Goal: Task Accomplishment & Management: Complete application form

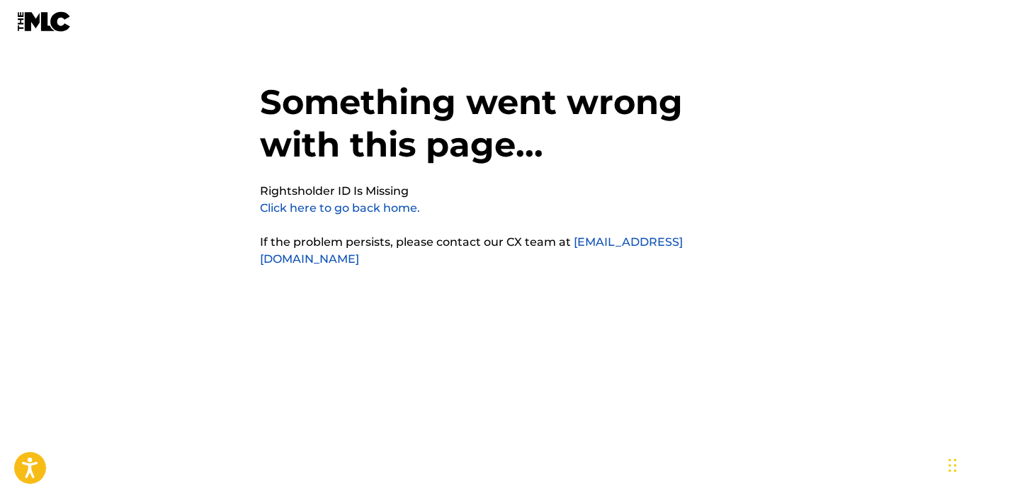
click at [368, 209] on link "Click here to go back home." at bounding box center [340, 207] width 160 height 13
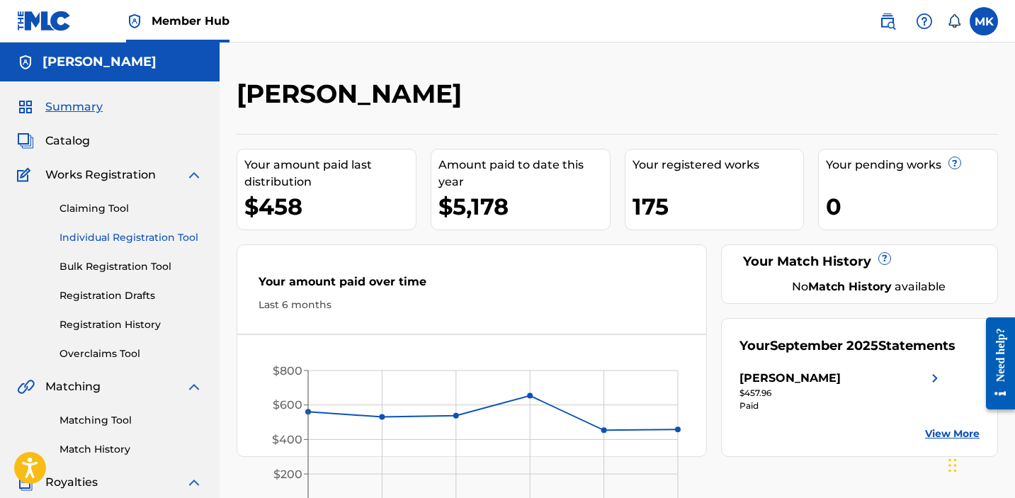
click at [110, 242] on link "Individual Registration Tool" at bounding box center [131, 237] width 143 height 15
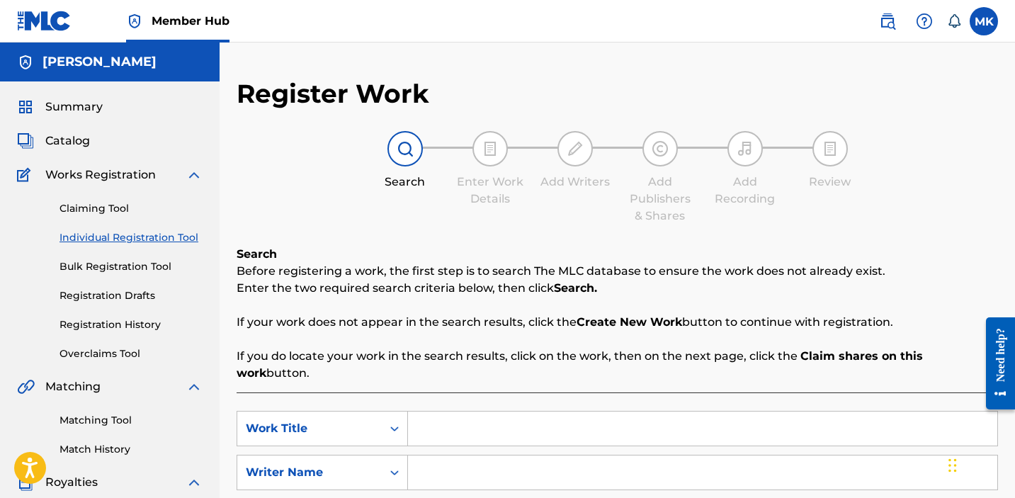
click at [458, 421] on input "Search Form" at bounding box center [702, 429] width 589 height 34
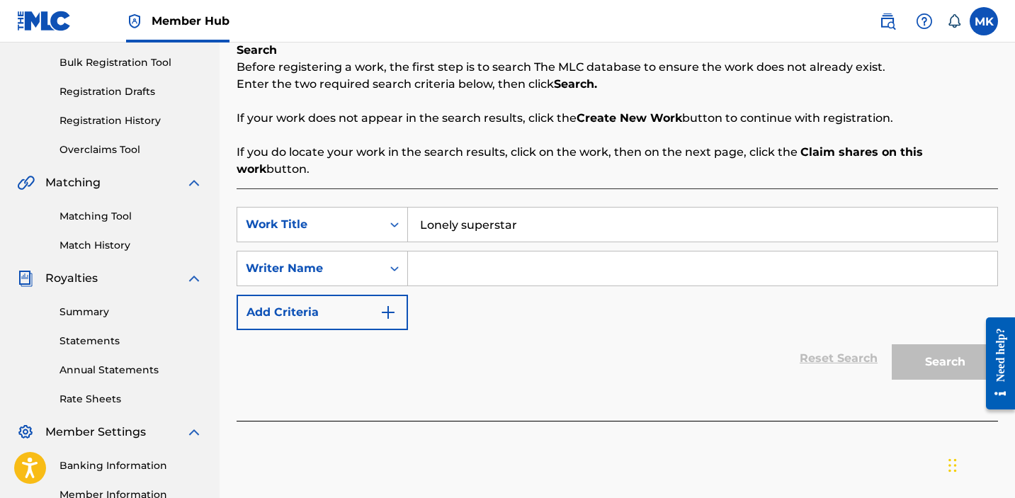
scroll to position [188, 0]
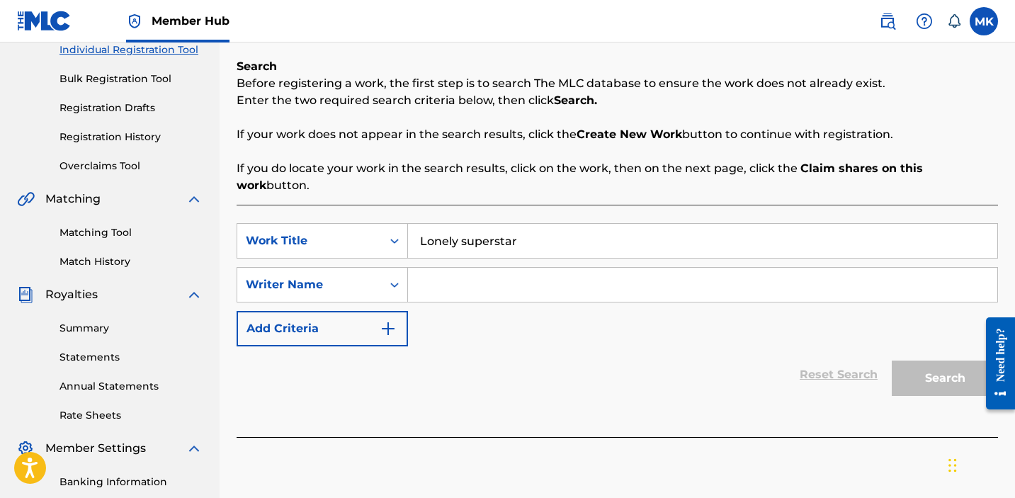
type input "Lonely superstar"
click at [539, 271] on input "Search Form" at bounding box center [702, 285] width 589 height 34
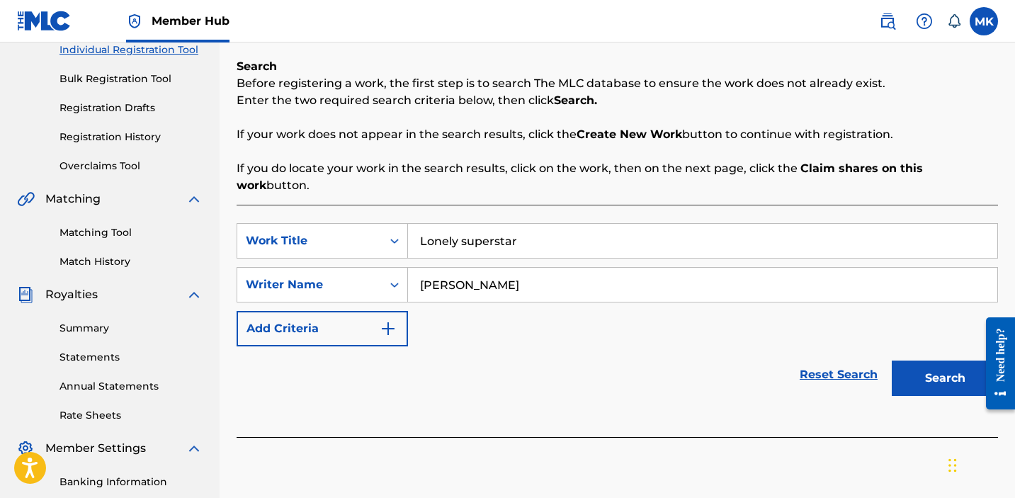
type input "mike kalombo"
click at [892, 361] on button "Search" at bounding box center [945, 378] width 106 height 35
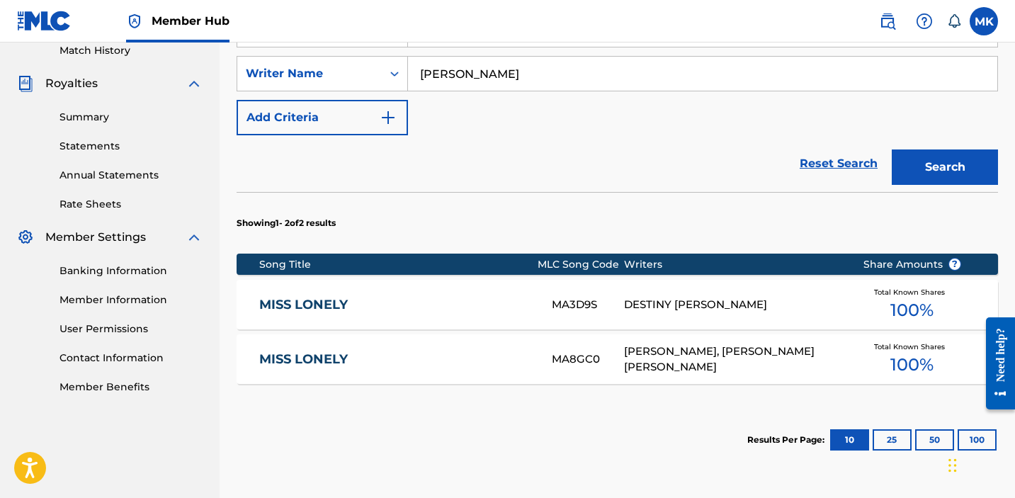
scroll to position [509, 0]
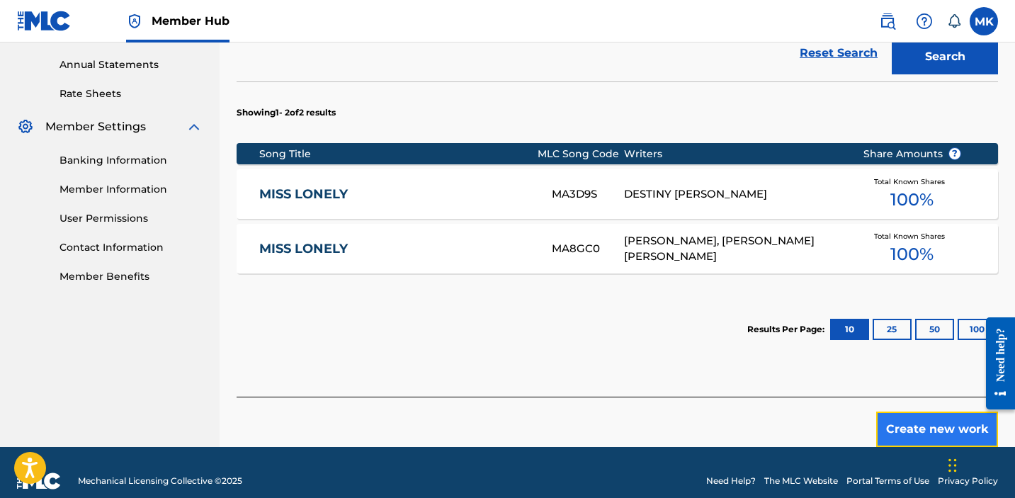
click at [937, 414] on button "Create new work" at bounding box center [937, 429] width 122 height 35
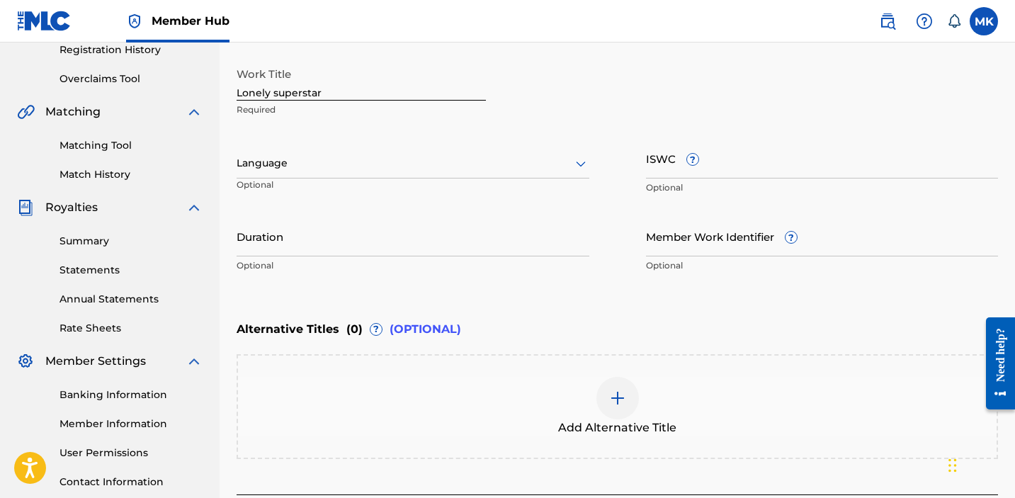
scroll to position [389, 0]
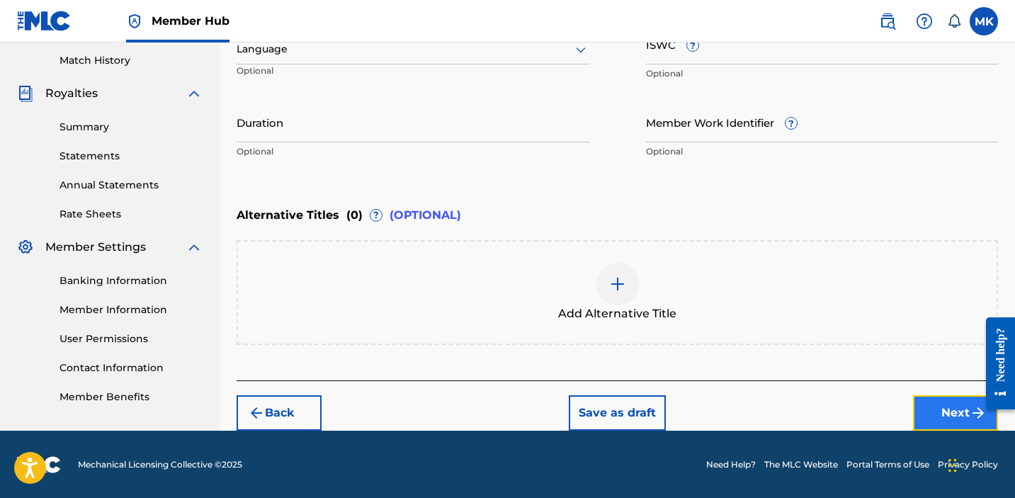
click at [957, 413] on button "Next" at bounding box center [955, 412] width 85 height 35
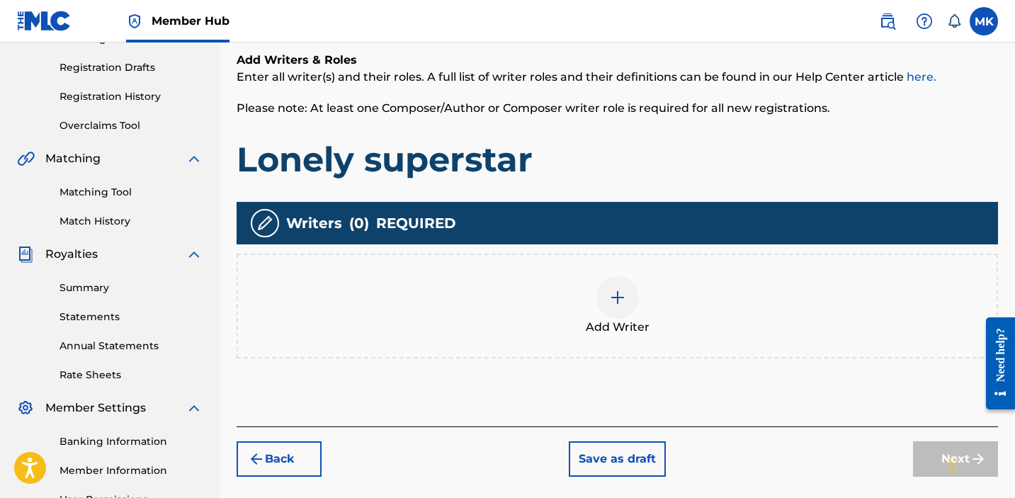
scroll to position [380, 0]
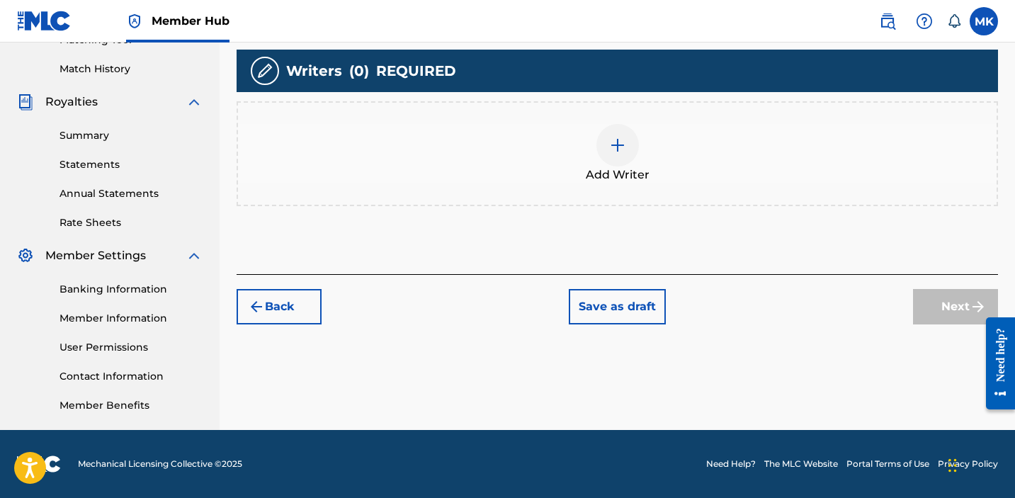
click at [632, 166] on span "Add Writer" at bounding box center [618, 174] width 64 height 17
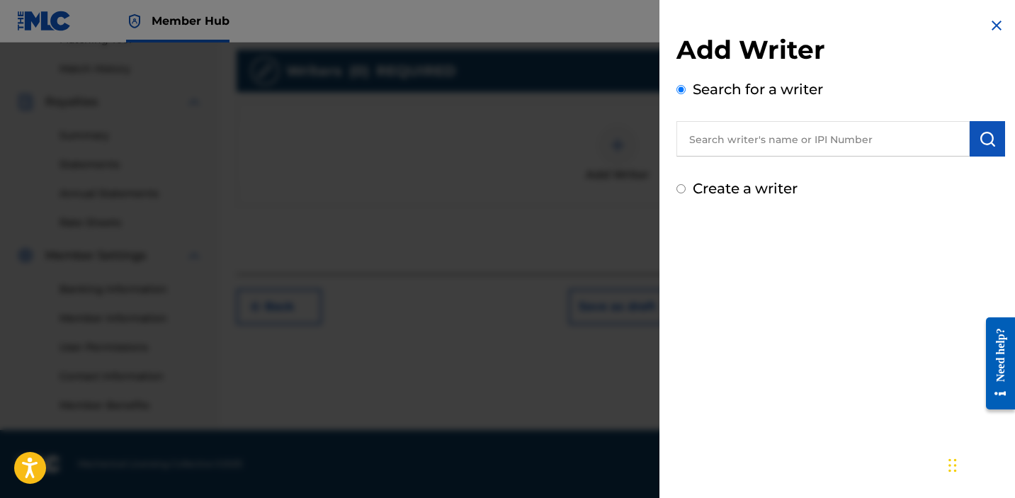
click at [754, 143] on input "text" at bounding box center [823, 138] width 293 height 35
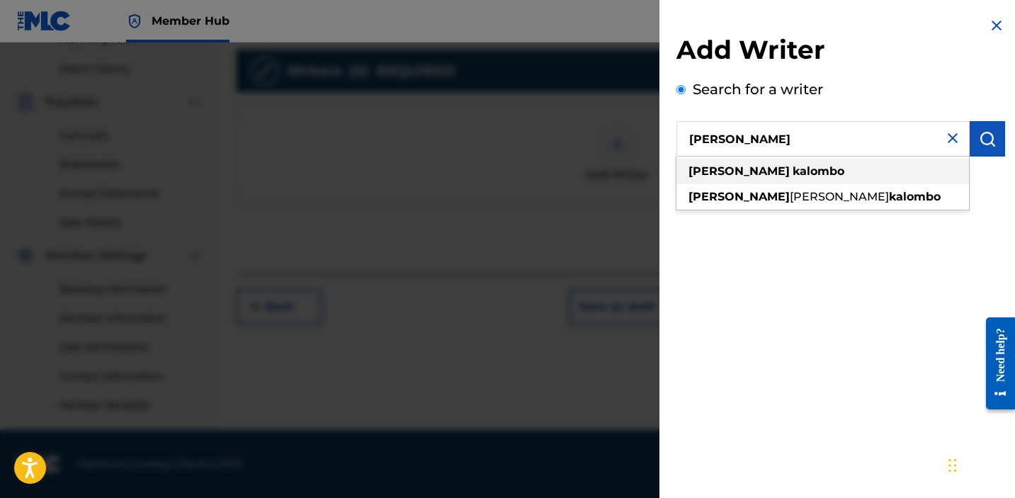
type input "mike kalombo"
click at [793, 166] on strong "kalombo" at bounding box center [819, 170] width 52 height 13
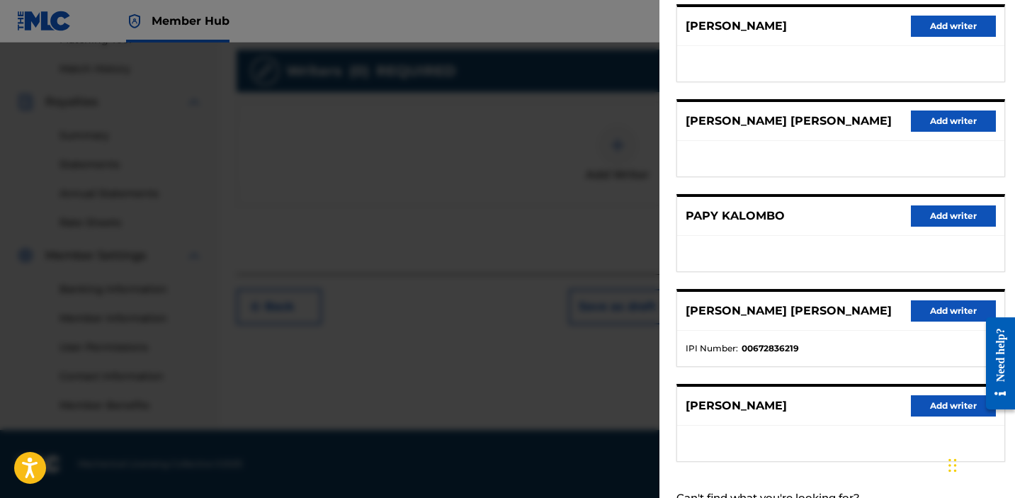
scroll to position [195, 0]
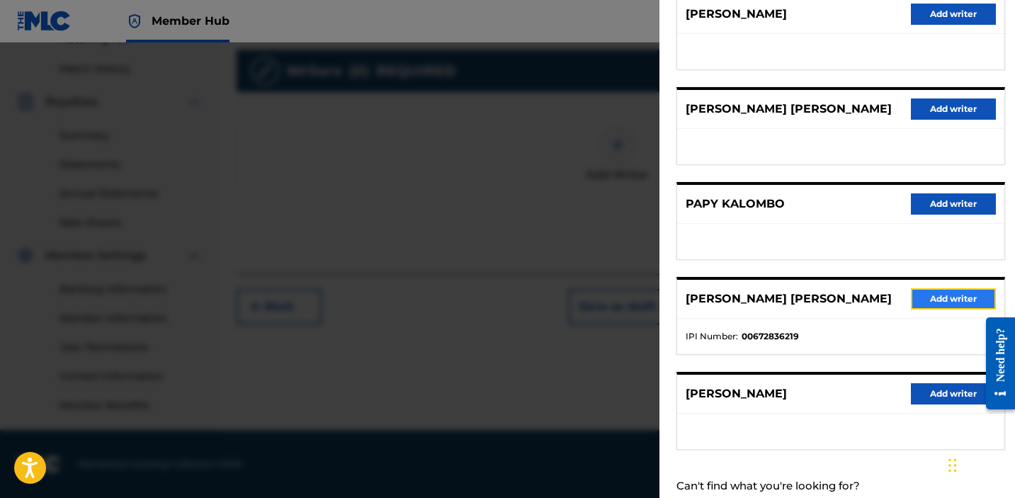
click at [915, 295] on button "Add writer" at bounding box center [953, 298] width 85 height 21
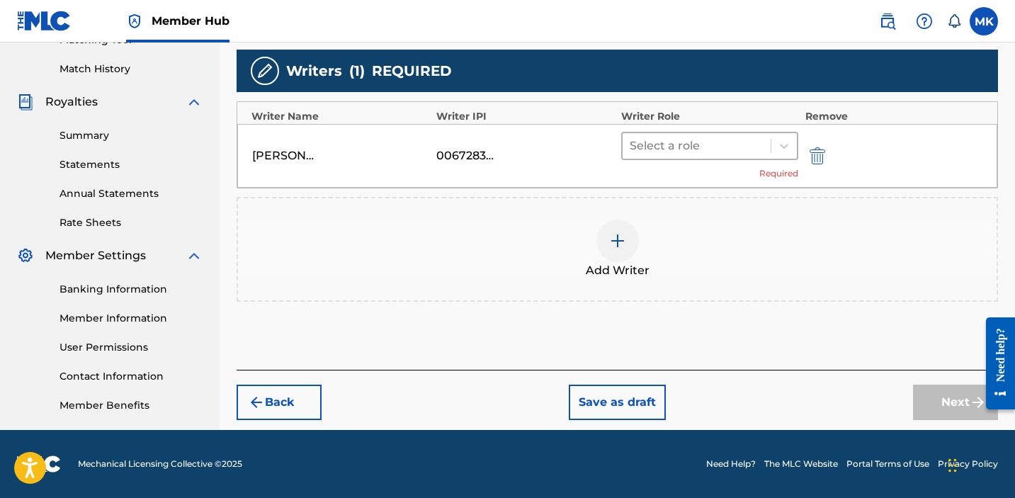
click at [655, 145] on div at bounding box center [697, 146] width 134 height 20
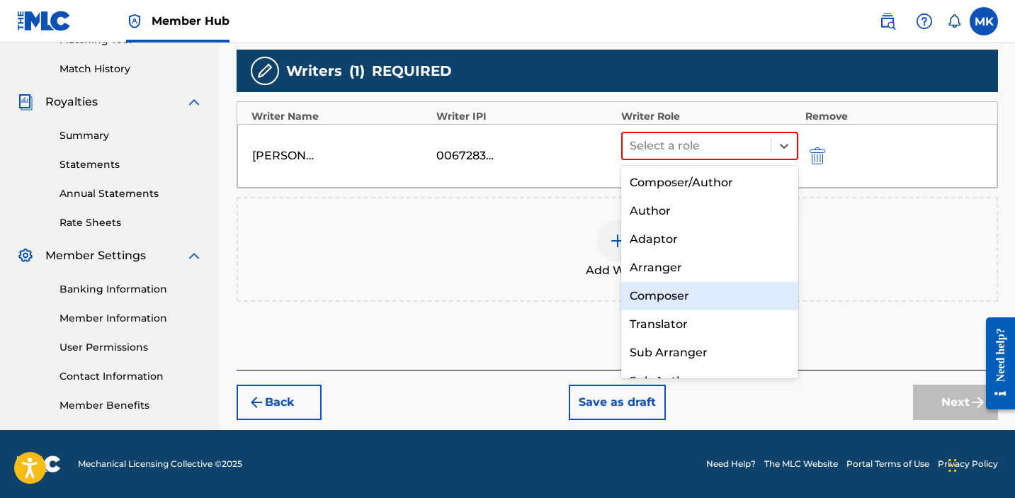
click at [660, 293] on div "Composer" at bounding box center [709, 296] width 177 height 28
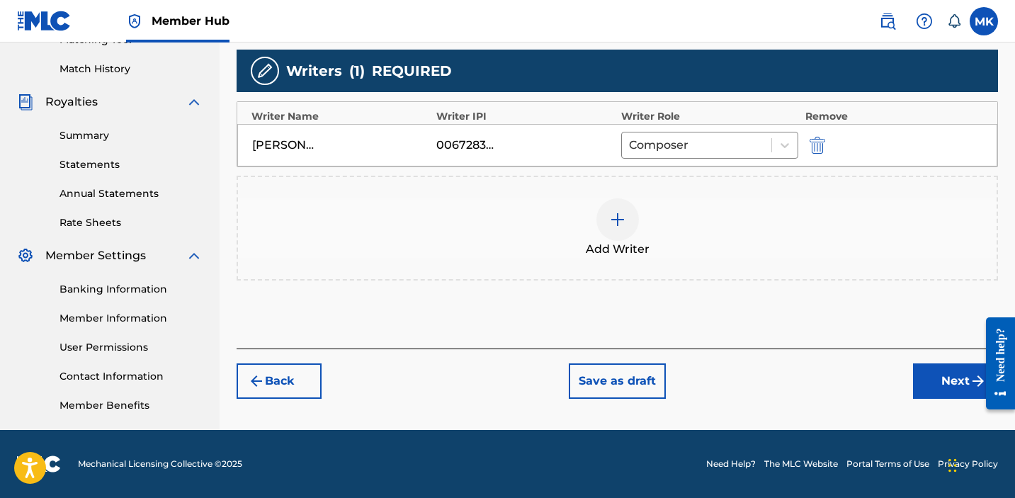
click at [614, 213] on img at bounding box center [617, 219] width 17 height 17
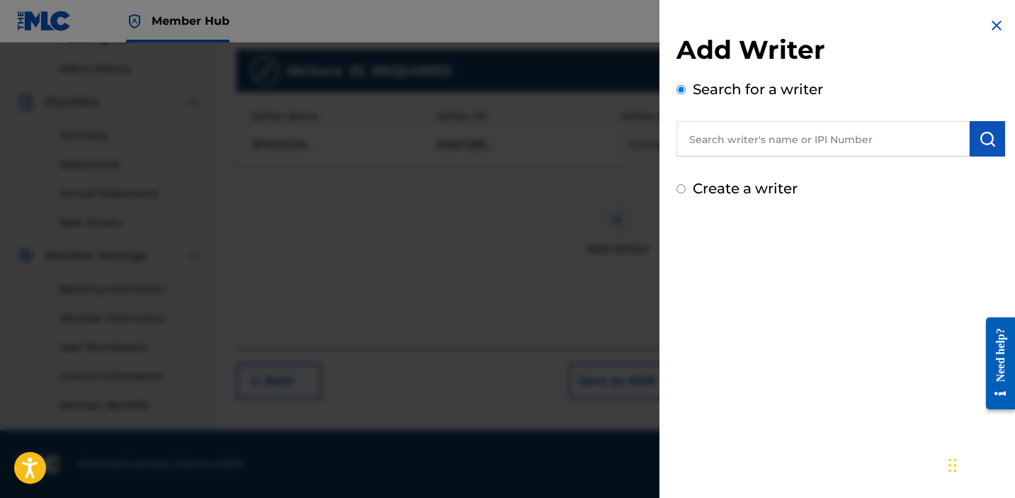
click at [786, 147] on input "text" at bounding box center [823, 138] width 293 height 35
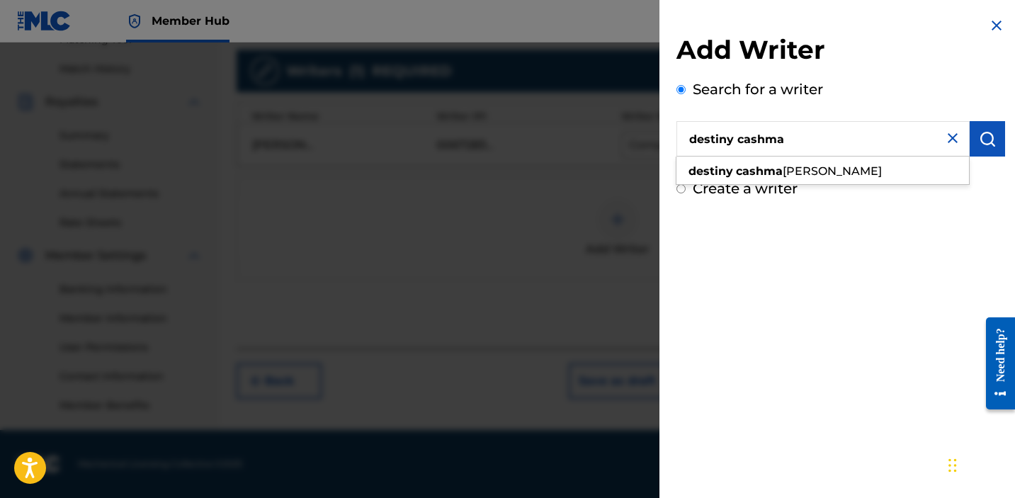
type input "destiny cashma"
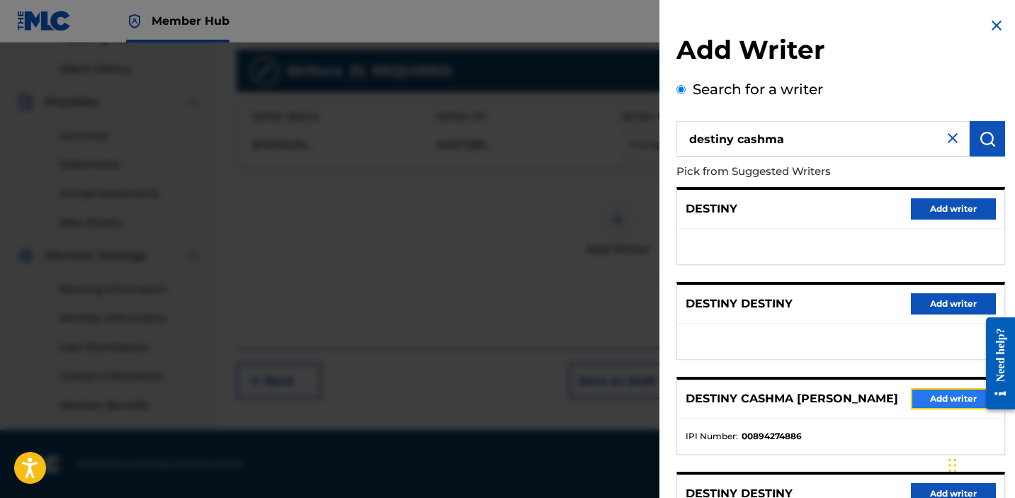
click at [924, 401] on button "Add writer" at bounding box center [953, 398] width 85 height 21
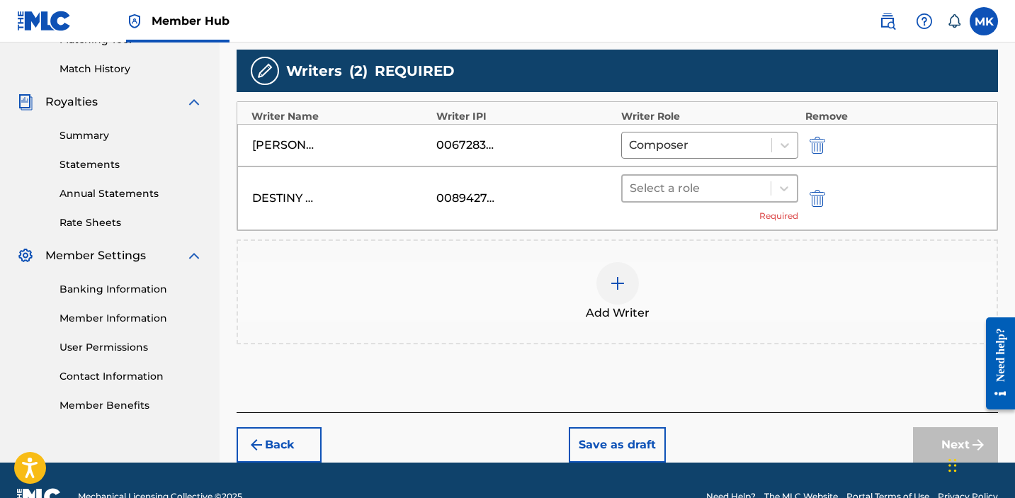
click at [655, 176] on div "Select a role" at bounding box center [697, 189] width 148 height 26
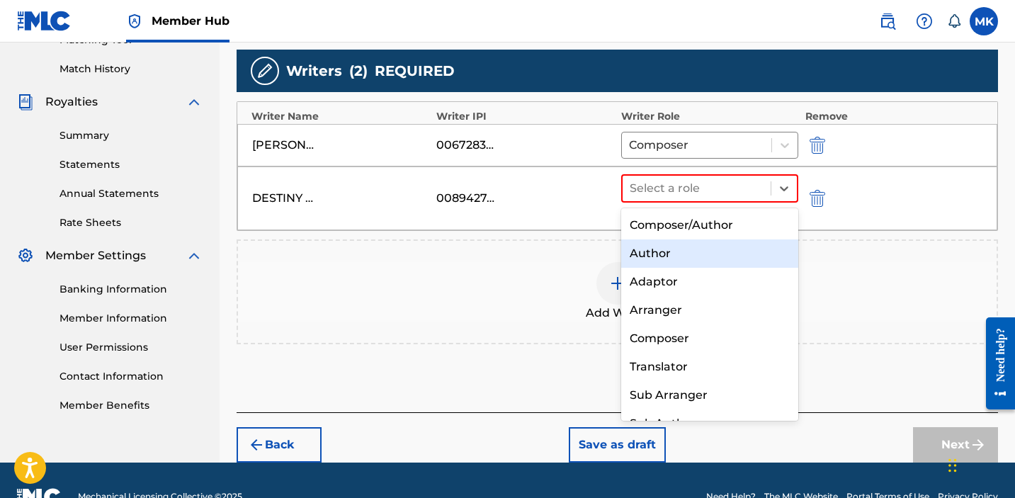
click at [656, 257] on div "Author" at bounding box center [709, 253] width 177 height 28
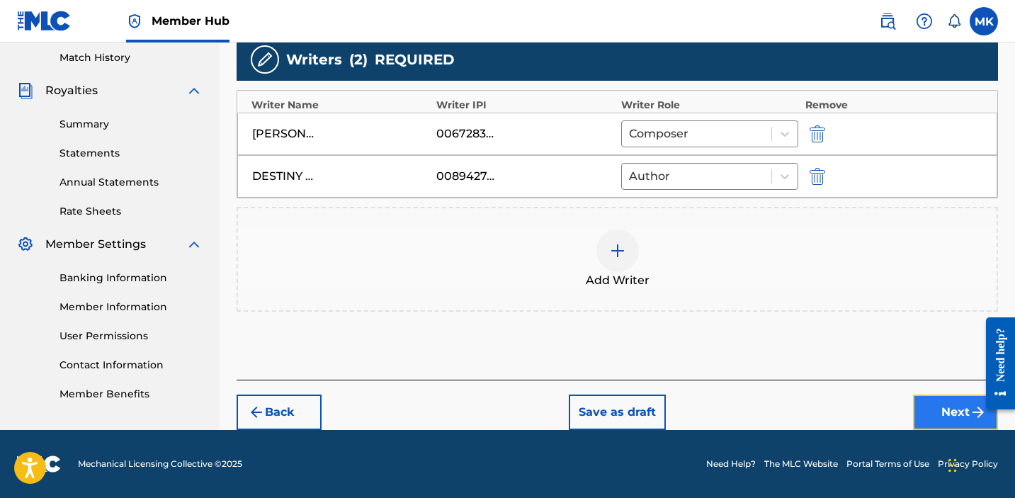
click at [953, 412] on button "Next" at bounding box center [955, 412] width 85 height 35
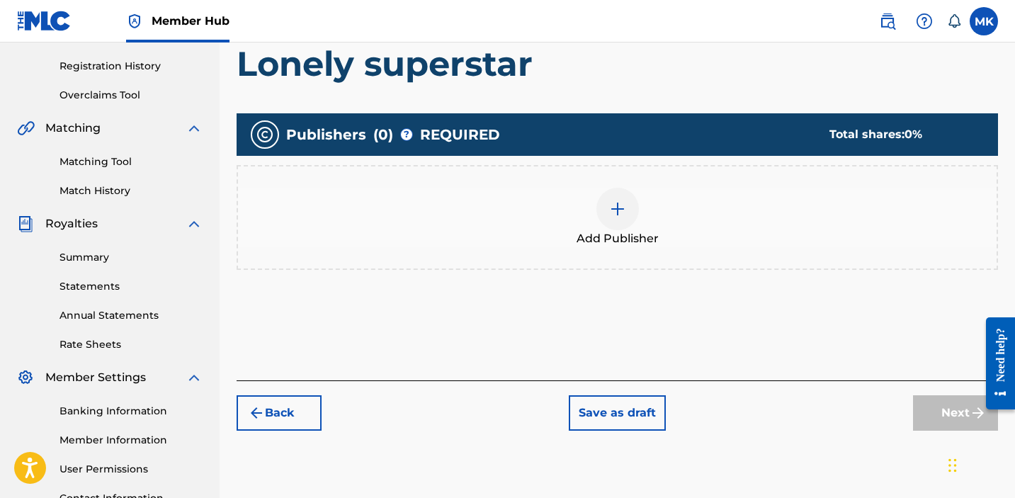
scroll to position [320, 0]
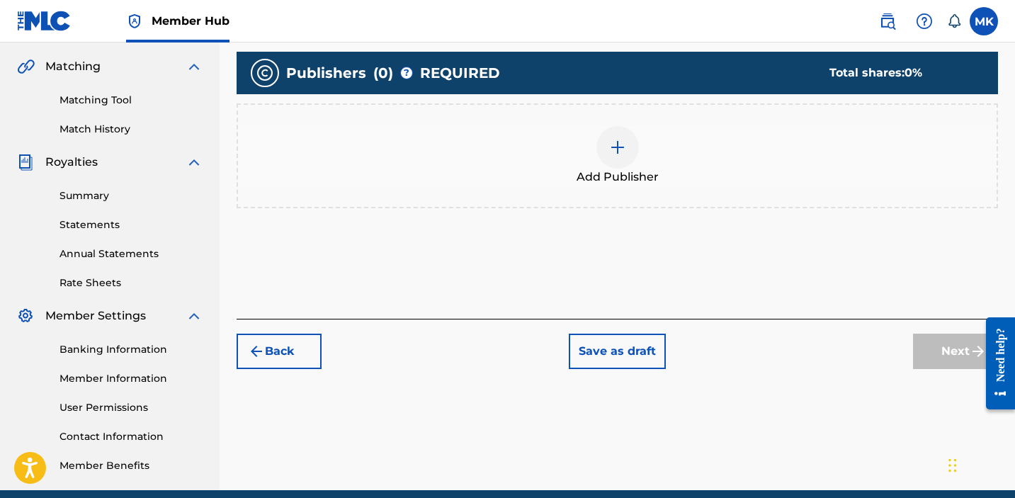
click at [617, 143] on img at bounding box center [617, 147] width 17 height 17
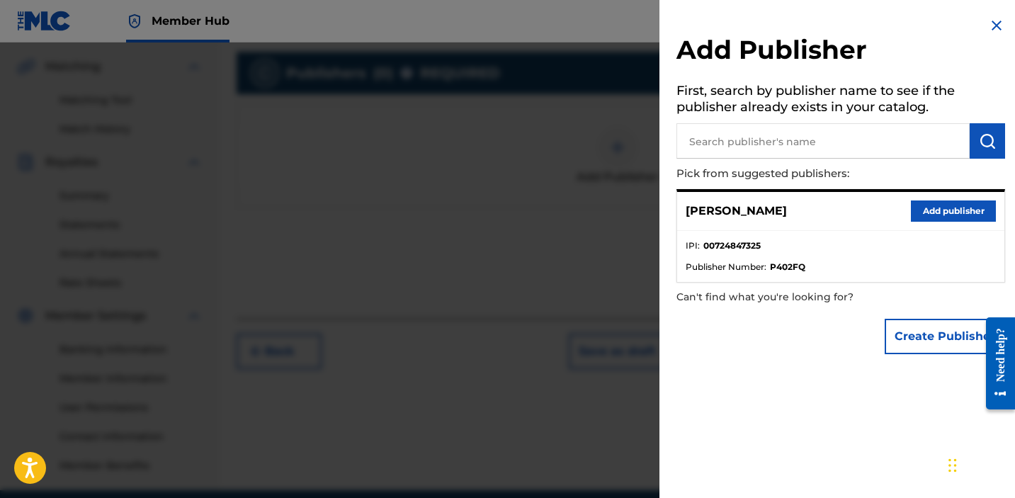
click at [741, 145] on input "text" at bounding box center [823, 140] width 293 height 35
click at [947, 208] on button "Add publisher" at bounding box center [953, 210] width 85 height 21
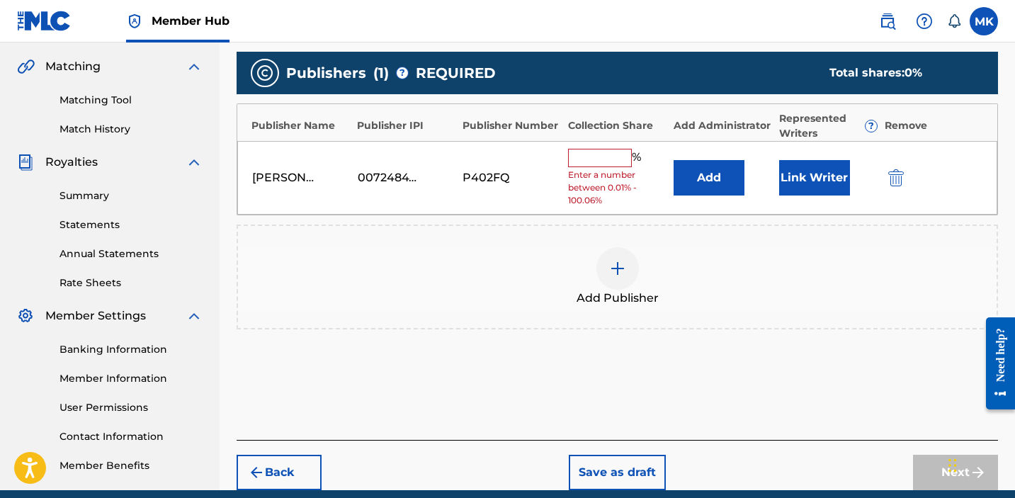
click at [615, 149] on input "text" at bounding box center [600, 158] width 64 height 18
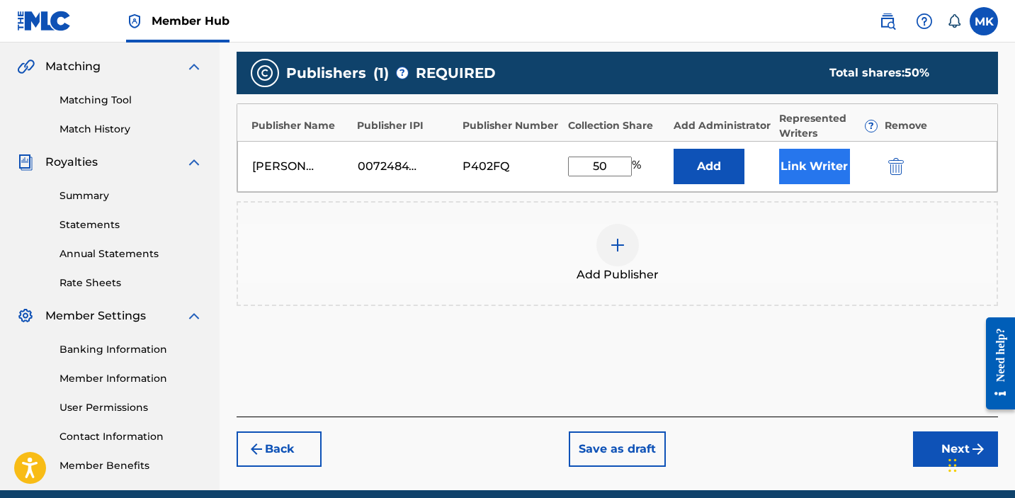
type input "50"
click at [810, 164] on button "Link Writer" at bounding box center [814, 166] width 71 height 35
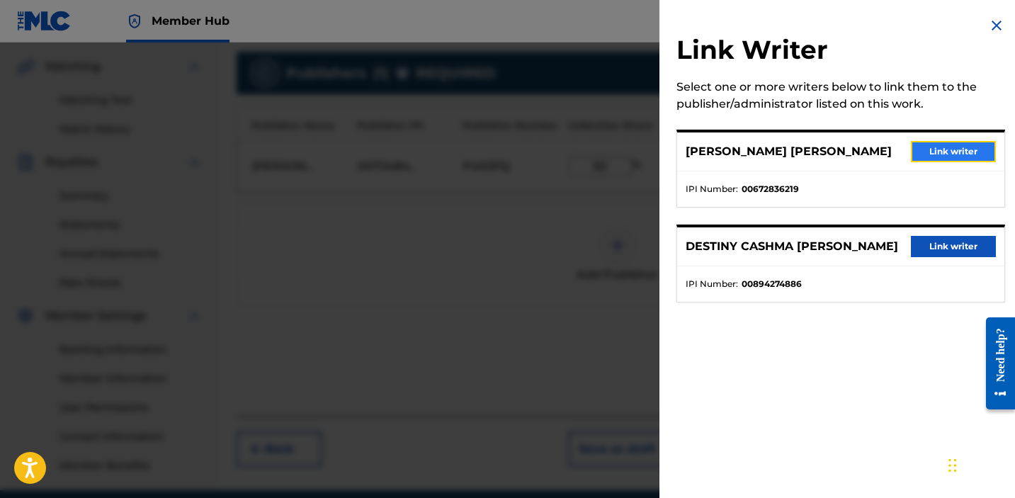
click at [927, 162] on button "Link writer" at bounding box center [953, 151] width 85 height 21
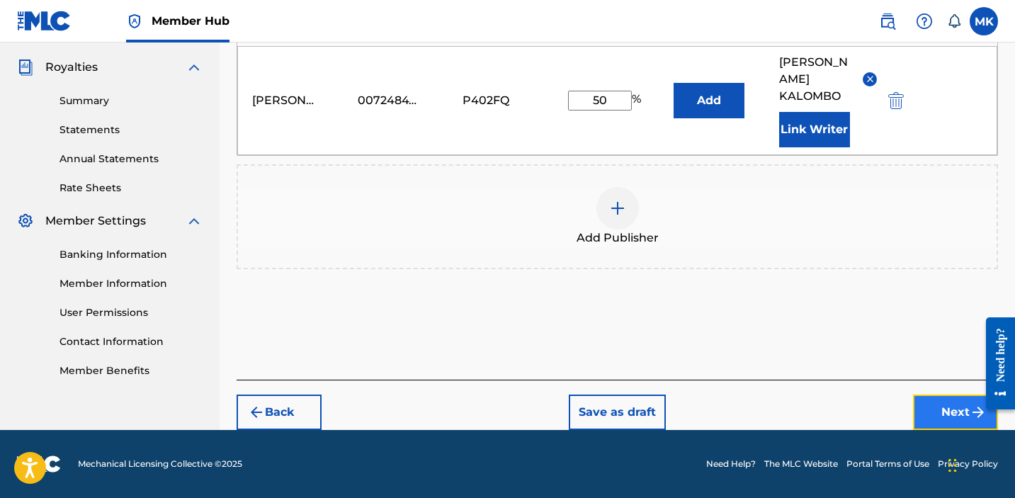
click at [954, 417] on button "Next" at bounding box center [955, 412] width 85 height 35
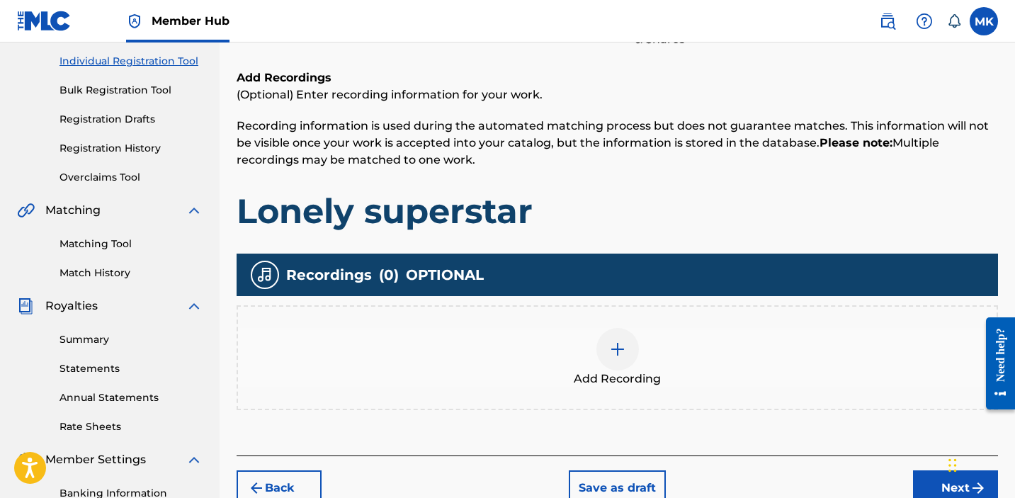
scroll to position [209, 0]
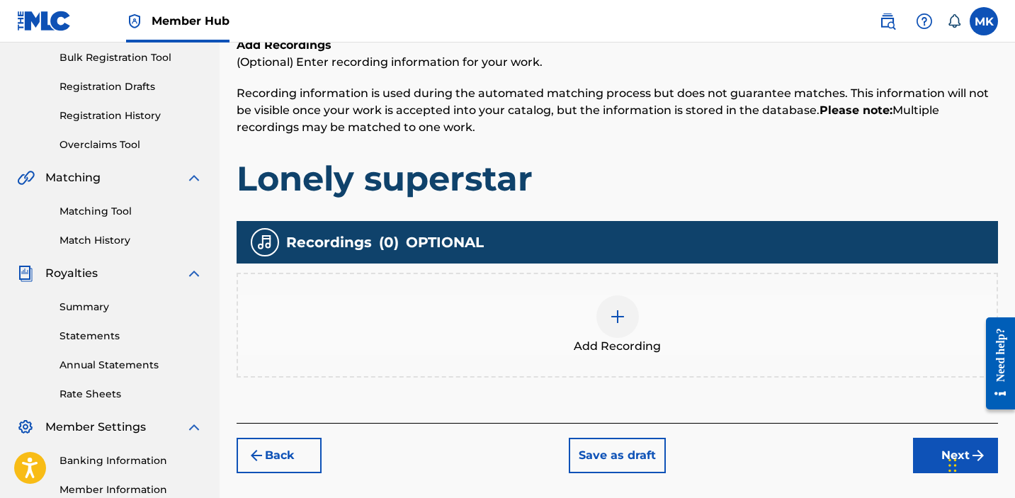
click at [616, 346] on span "Add Recording" at bounding box center [617, 346] width 87 height 17
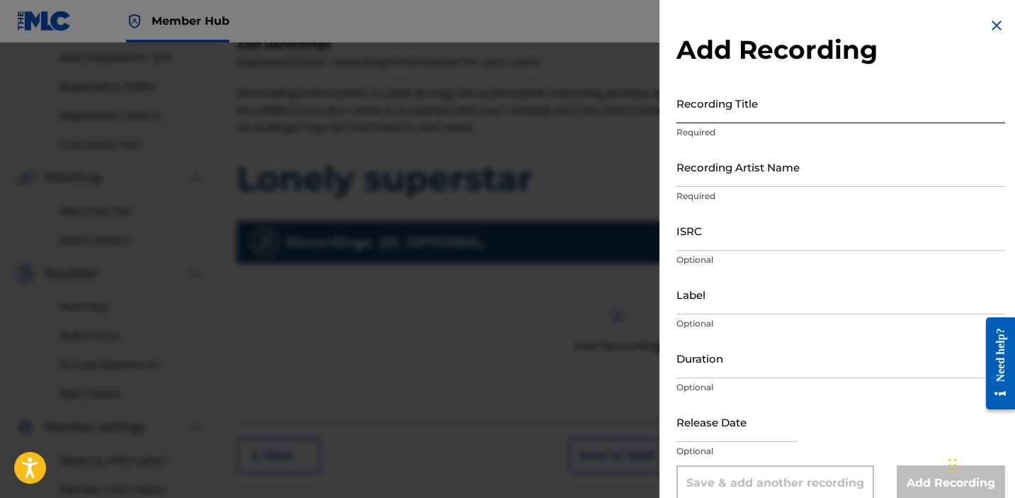
click at [713, 115] on input "Recording Title" at bounding box center [841, 103] width 329 height 40
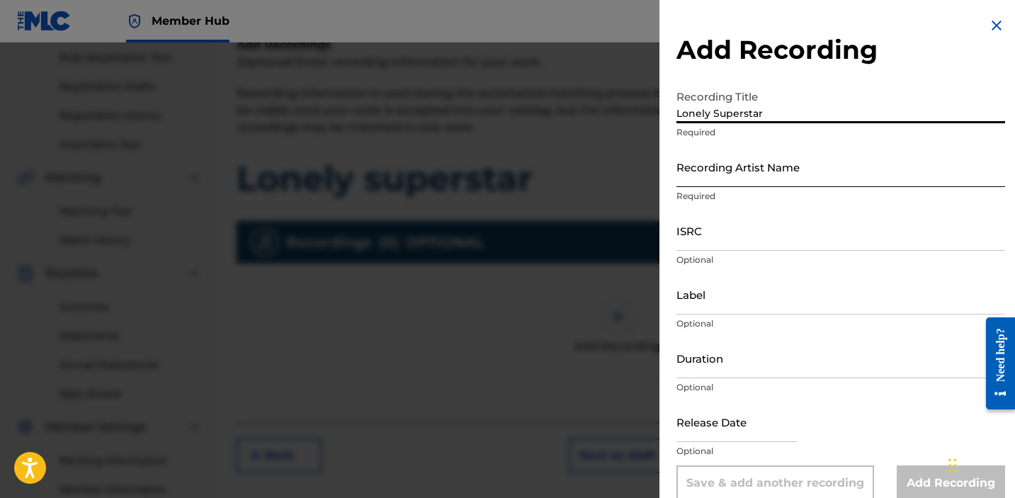
type input "Lonely Superstar"
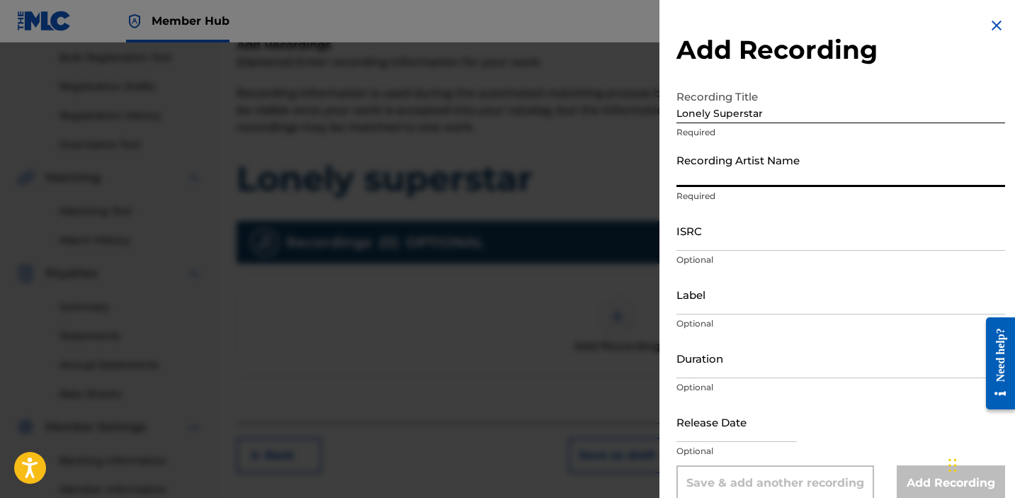
click at [746, 171] on input "Recording Artist Name" at bounding box center [841, 167] width 329 height 40
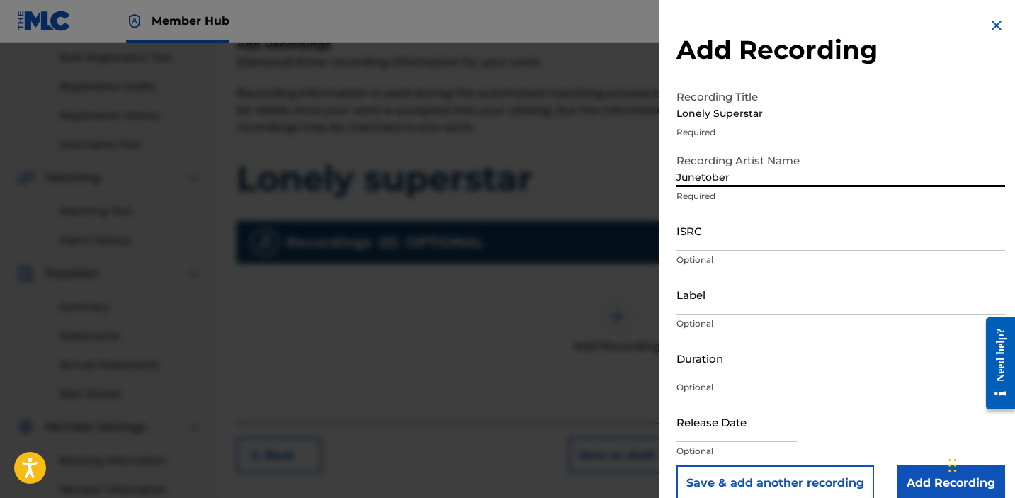
type input "Junetober ll"
click at [725, 242] on input "ISRC" at bounding box center [841, 230] width 329 height 40
click at [699, 240] on input "ISRC" at bounding box center [841, 230] width 329 height 40
paste input "QT3F42577569"
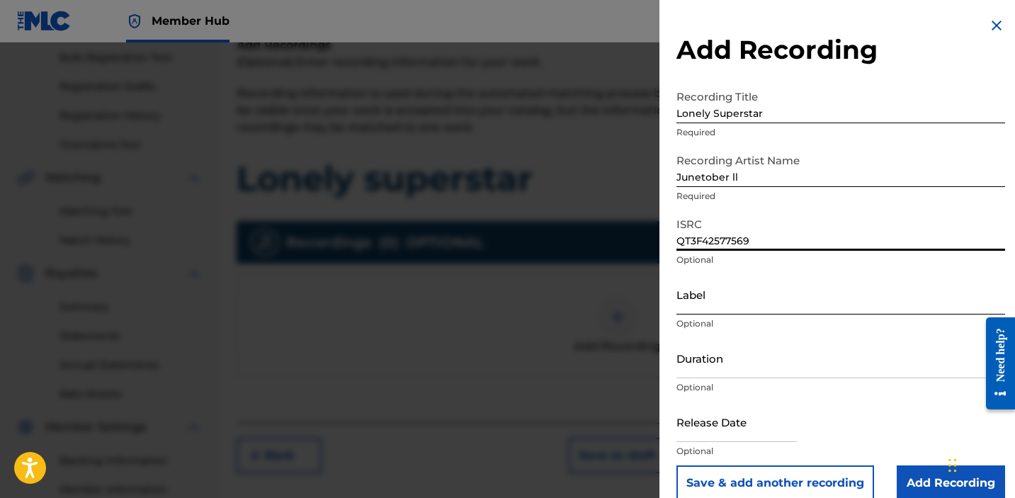
type input "QT3F42577569"
click at [722, 306] on input "Label" at bounding box center [841, 294] width 329 height 40
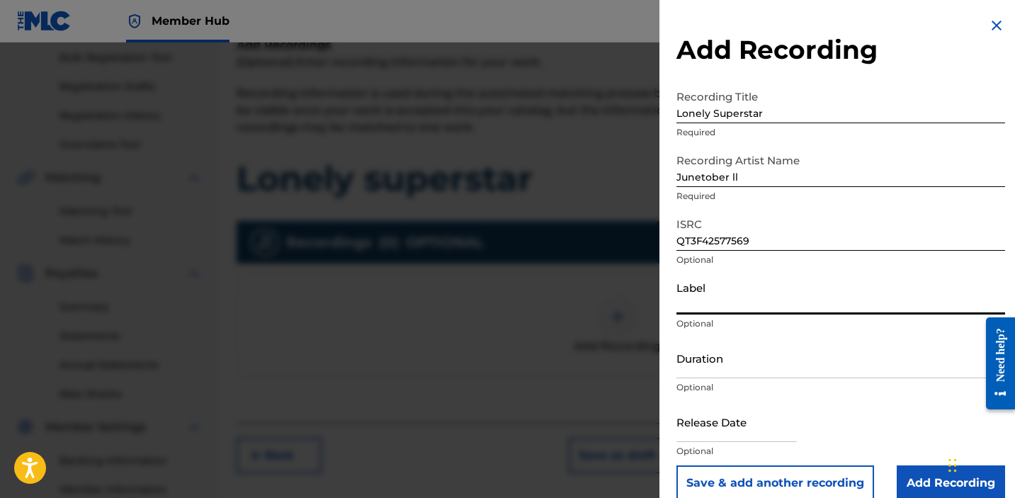
type input "Kalombo Records"
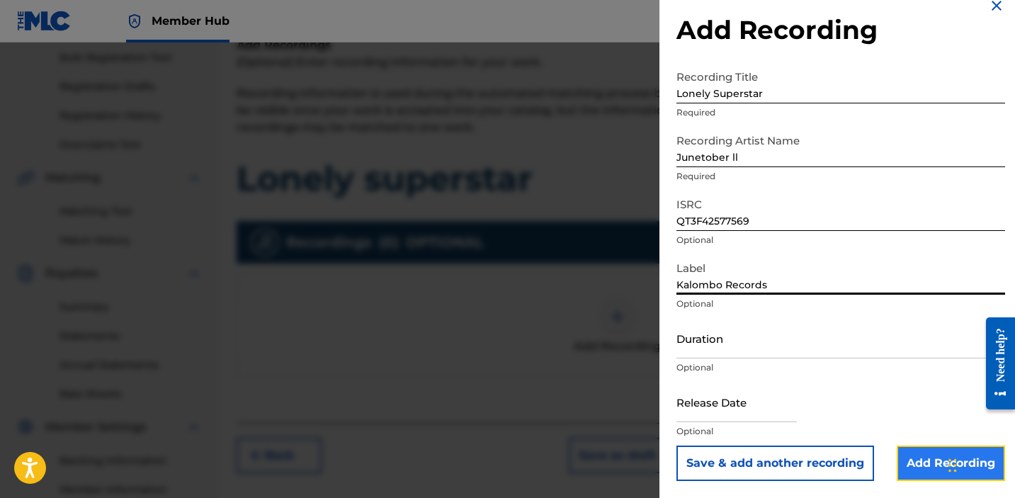
click at [926, 463] on input "Add Recording" at bounding box center [951, 463] width 108 height 35
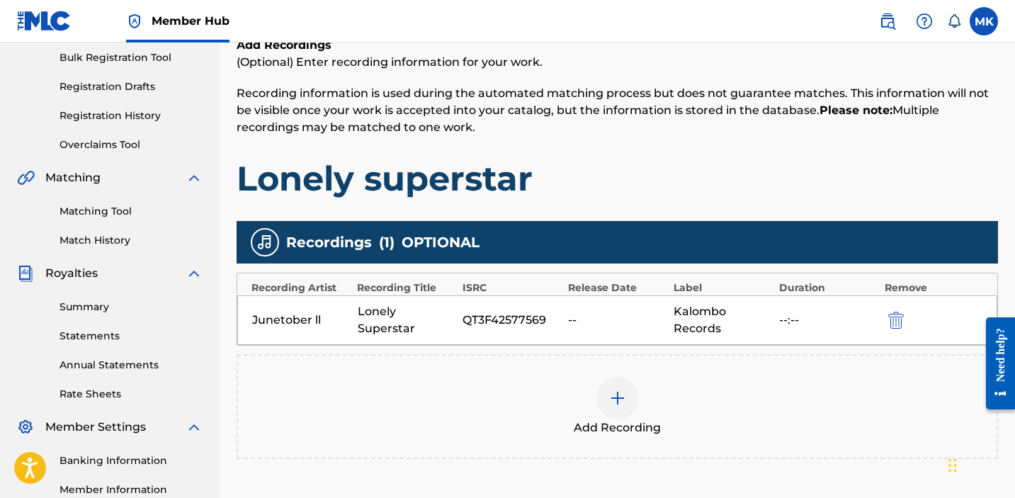
scroll to position [380, 0]
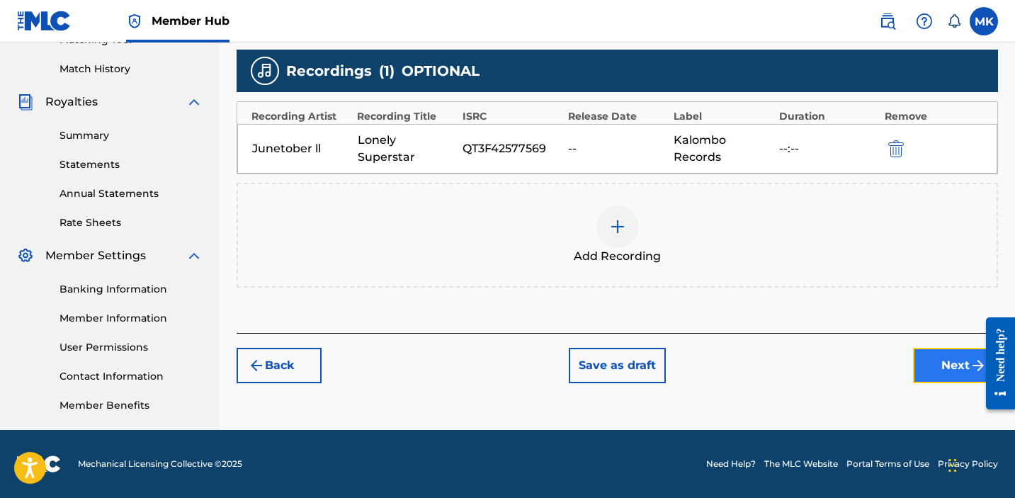
click at [947, 363] on button "Next" at bounding box center [955, 365] width 85 height 35
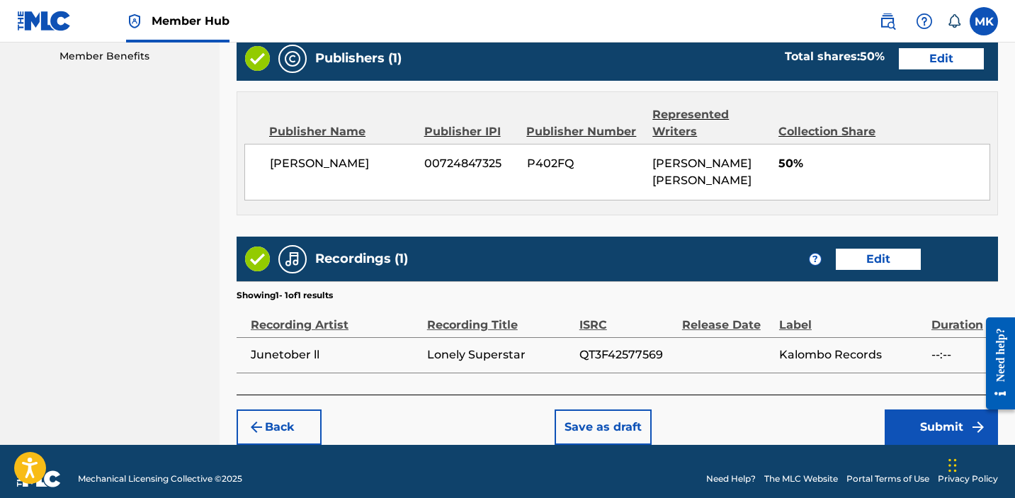
scroll to position [742, 0]
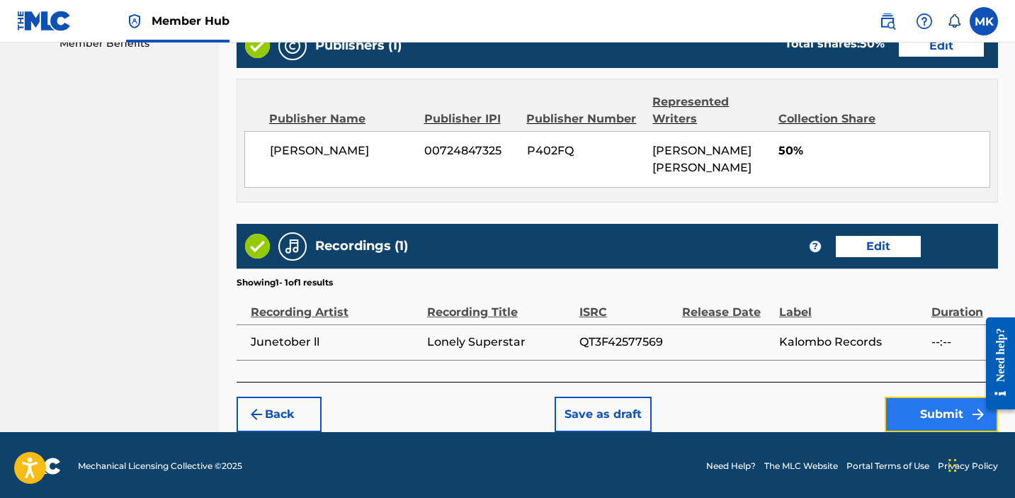
click at [942, 413] on button "Submit" at bounding box center [941, 414] width 113 height 35
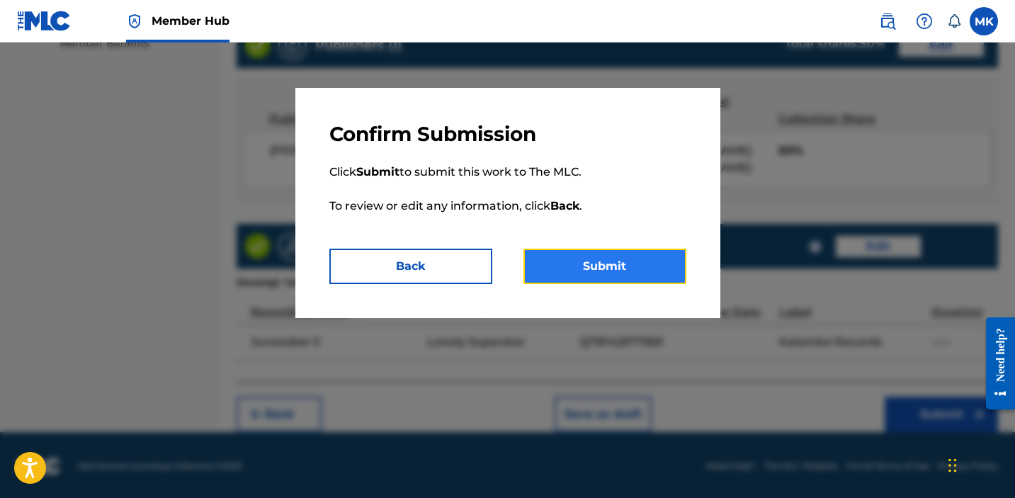
click at [622, 270] on button "Submit" at bounding box center [605, 266] width 163 height 35
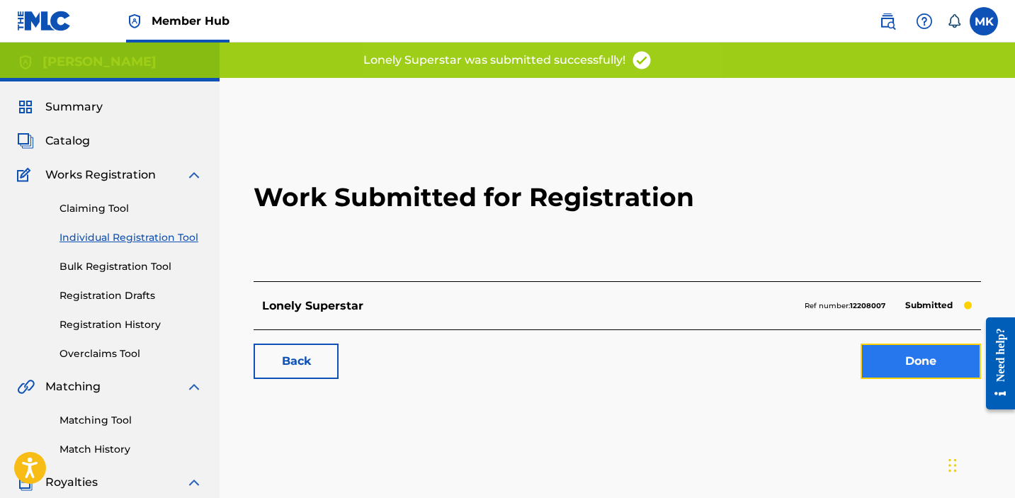
click at [890, 358] on link "Done" at bounding box center [921, 361] width 120 height 35
